Goal: Find specific page/section: Find specific page/section

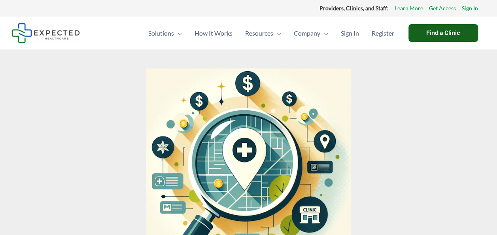
click at [445, 32] on div "Find a Clinic" at bounding box center [443, 33] width 70 height 18
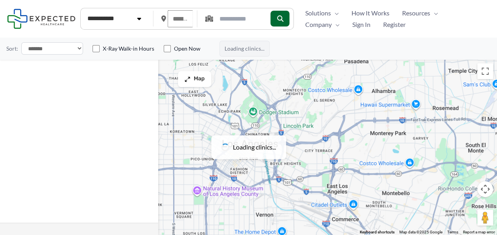
click at [171, 11] on input "text" at bounding box center [180, 18] width 25 height 17
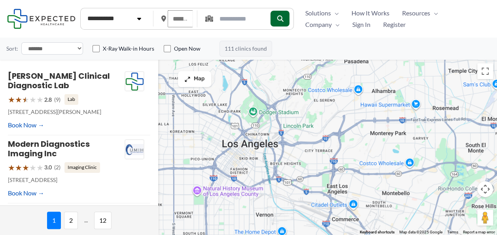
click at [178, 23] on input "text" at bounding box center [180, 18] width 25 height 17
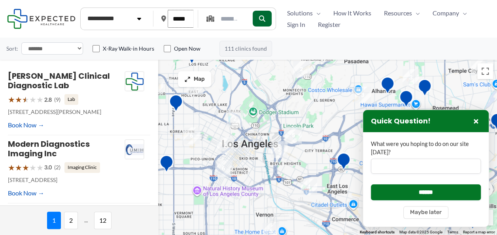
scroll to position [0, 2]
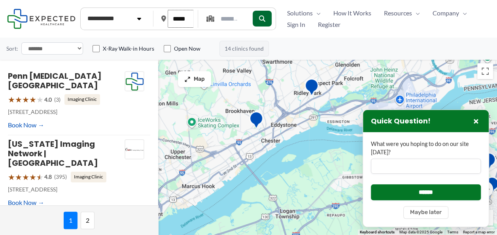
type input "*****"
click at [472, 126] on div "Quick Question! ×" at bounding box center [426, 121] width 126 height 22
click at [478, 124] on button "×" at bounding box center [475, 120] width 9 height 9
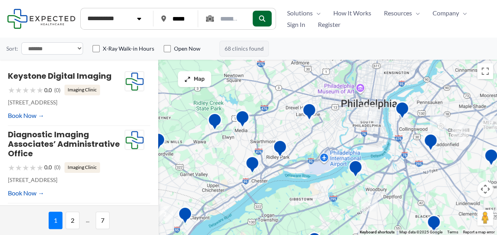
drag, startPoint x: 200, startPoint y: 113, endPoint x: 222, endPoint y: 160, distance: 51.8
click at [222, 160] on div at bounding box center [248, 146] width 497 height 175
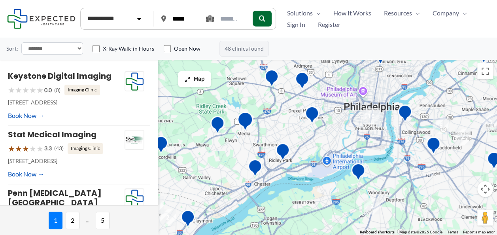
click at [245, 118] on img "Media Medical Imaging" at bounding box center [245, 122] width 16 height 22
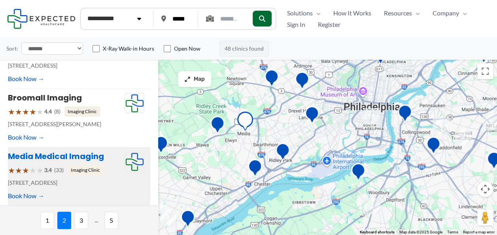
scroll to position [539, 0]
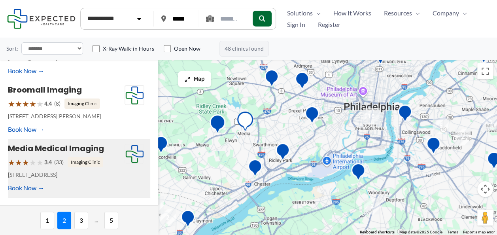
click at [210, 124] on img "Riddle Hospital &#8211; Imaging" at bounding box center [217, 125] width 16 height 22
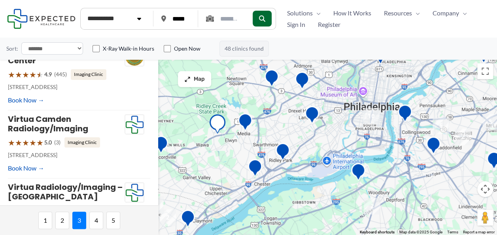
scroll to position [0, 0]
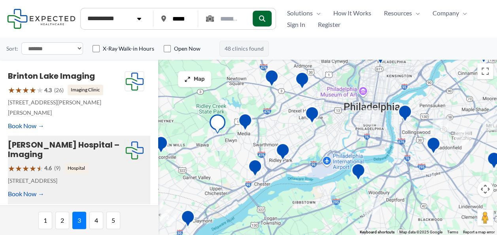
click at [117, 161] on div "★ ★ ★ ★ ★ 4.6 (9) Hospital" at bounding box center [66, 168] width 117 height 15
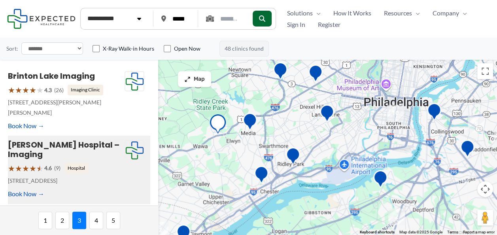
scroll to position [9, 0]
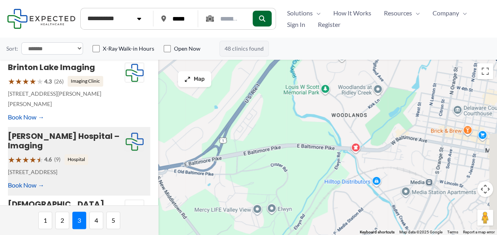
drag, startPoint x: 321, startPoint y: 176, endPoint x: 140, endPoint y: 220, distance: 186.2
click at [140, 220] on div "Loading clinics... ← Move left → Move right ↑ Move up ↓ Move down + Zoom in - Z…" at bounding box center [248, 146] width 497 height 175
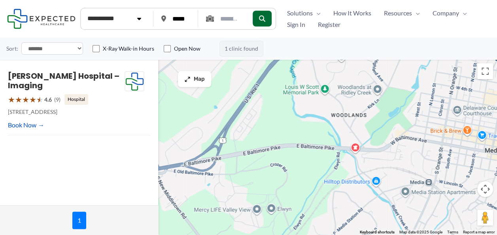
scroll to position [0, 0]
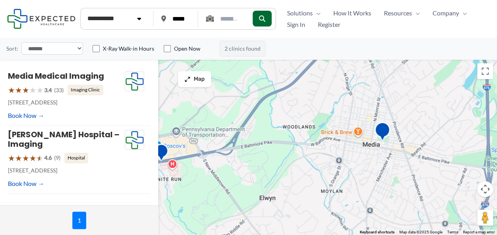
click at [381, 130] on img "Media Medical Imaging" at bounding box center [382, 133] width 16 height 22
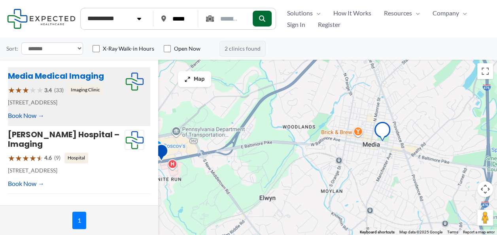
click at [70, 77] on link "Media Medical Imaging" at bounding box center [56, 75] width 96 height 11
